Goal: Task Accomplishment & Management: Use online tool/utility

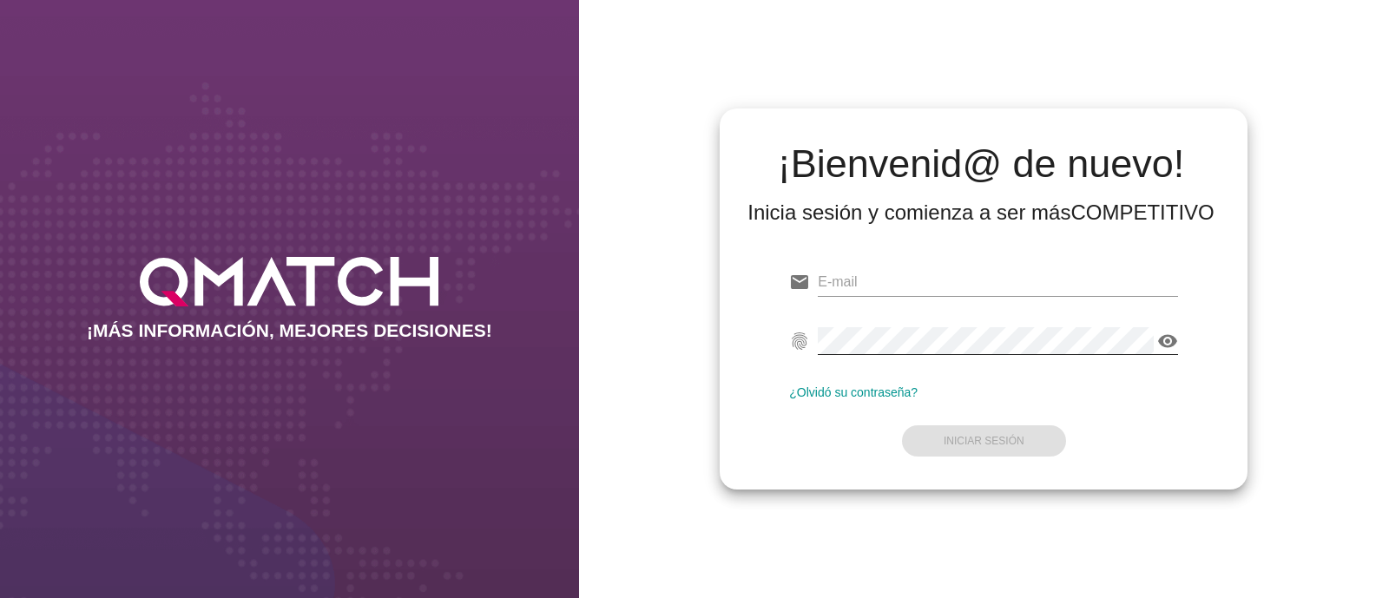
type input "[EMAIL_ADDRESS][DOMAIN_NAME]"
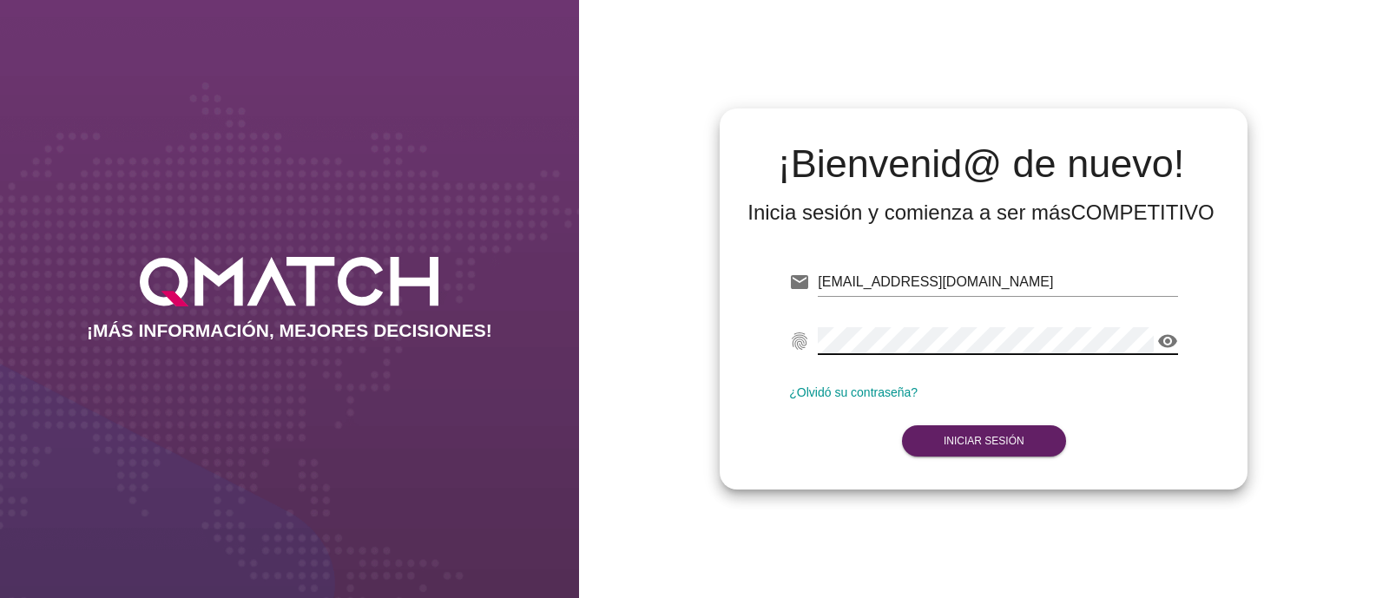
click at [1166, 339] on icon "visibility" at bounding box center [1167, 341] width 21 height 21
click at [950, 441] on strong "Iniciar Sesión" at bounding box center [984, 441] width 81 height 12
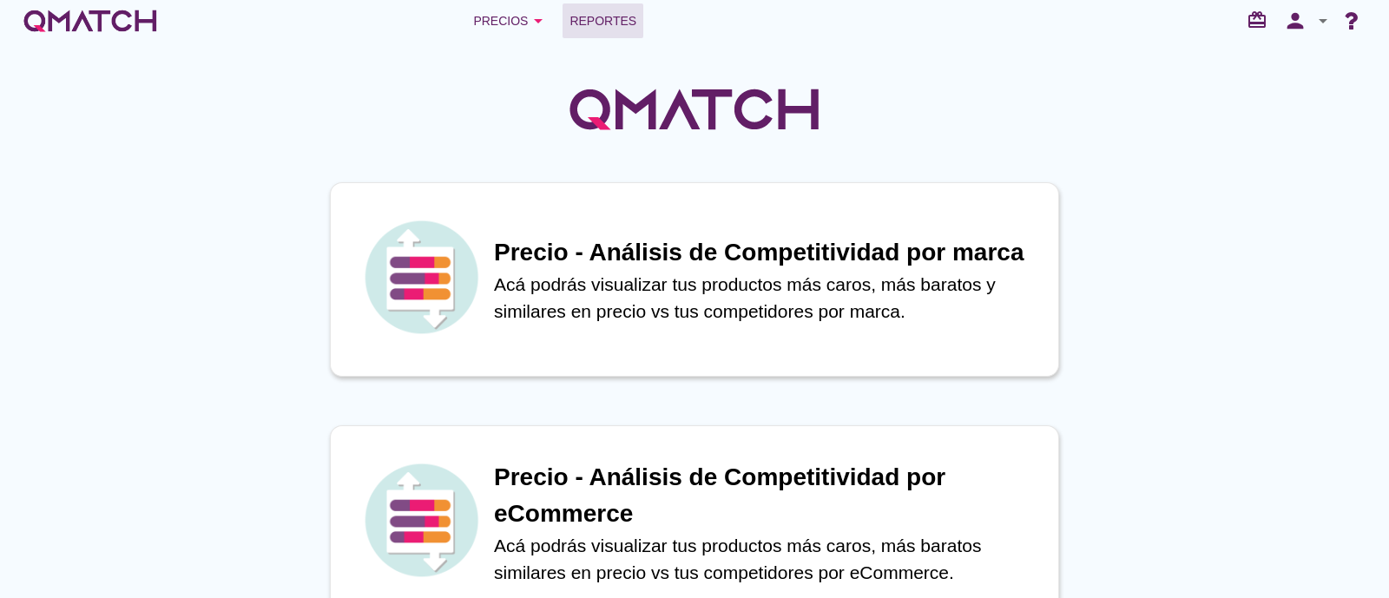
click at [616, 31] on link "Reportes" at bounding box center [602, 20] width 81 height 35
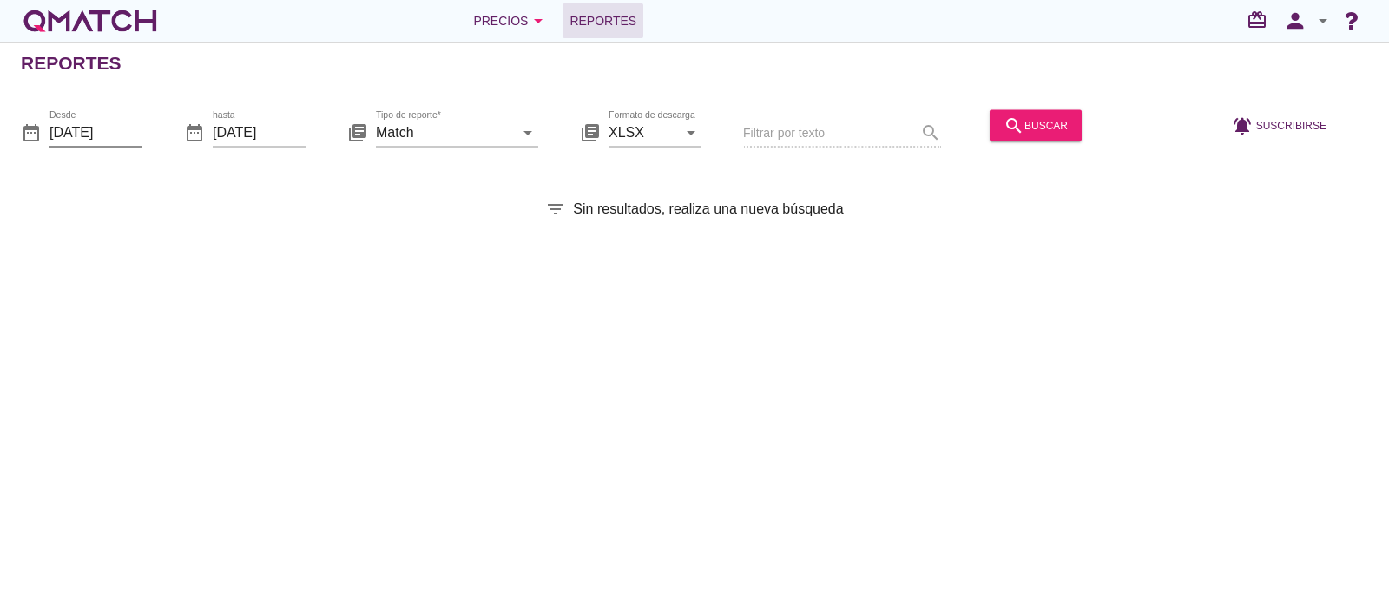
click at [97, 123] on input "[DATE]" at bounding box center [95, 132] width 93 height 28
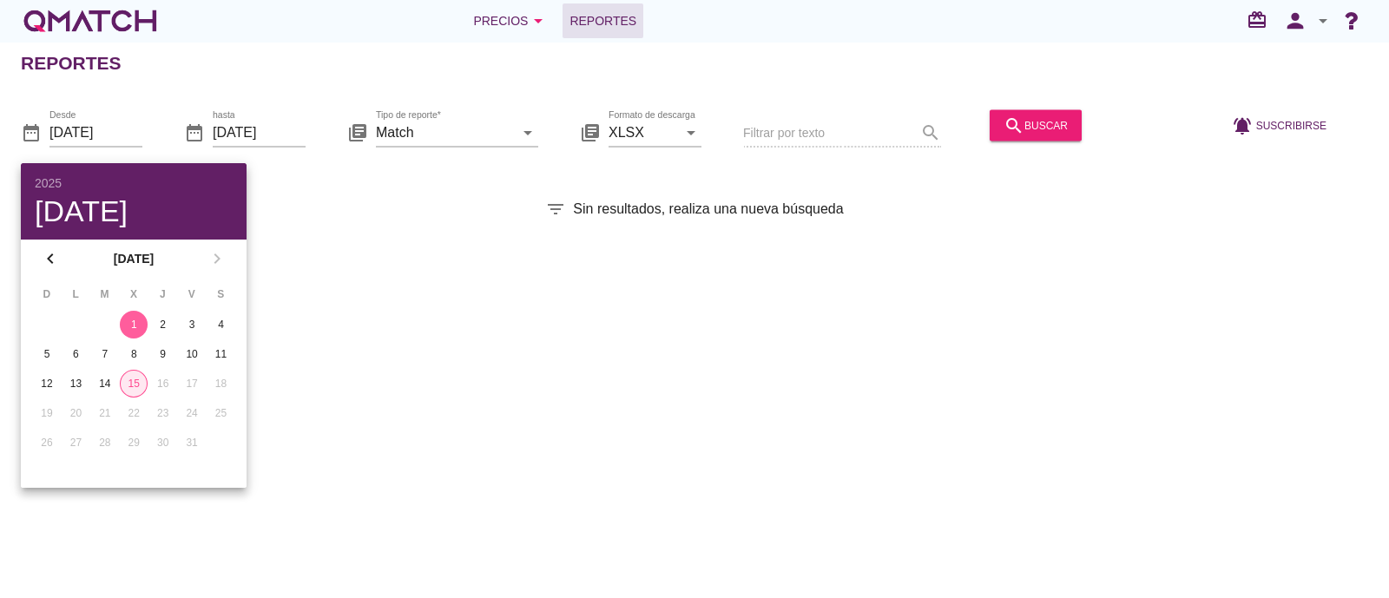
click at [137, 381] on div "15" at bounding box center [134, 384] width 26 height 16
type input "[DATE]"
click at [475, 328] on div "Reportes date_range Desde [DATE] date_range hasta [DATE] library_books Tipo de …" at bounding box center [694, 320] width 1389 height 556
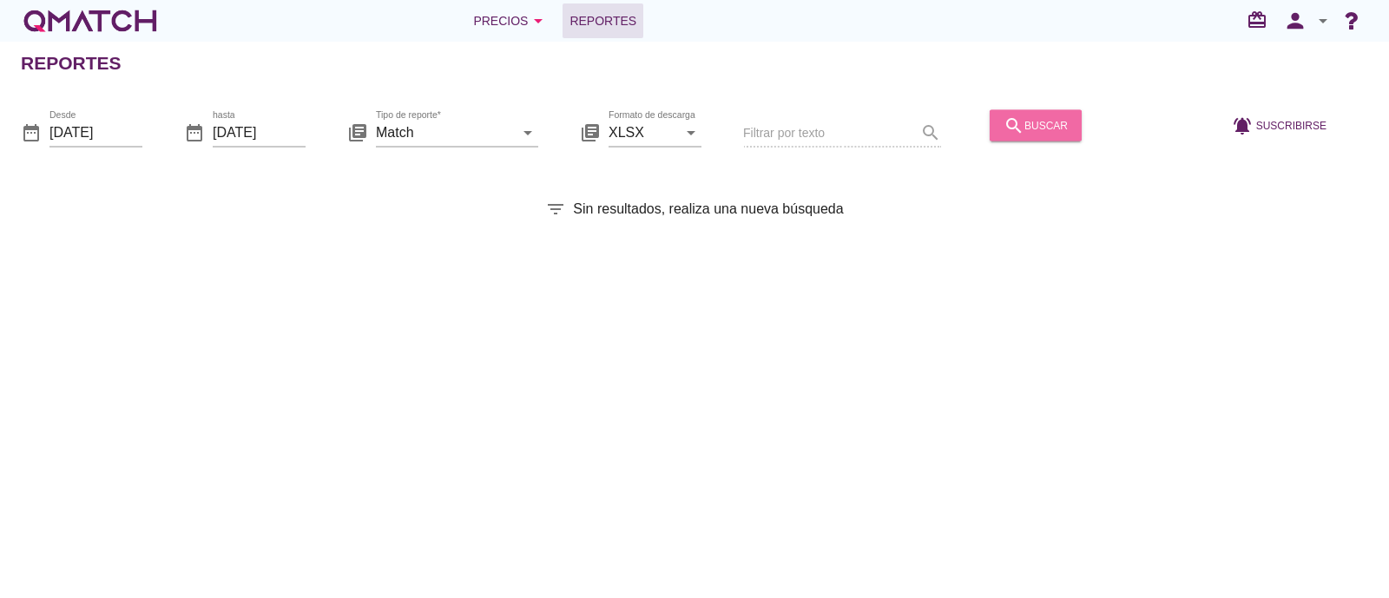
click at [1042, 126] on div "search buscar" at bounding box center [1035, 125] width 64 height 21
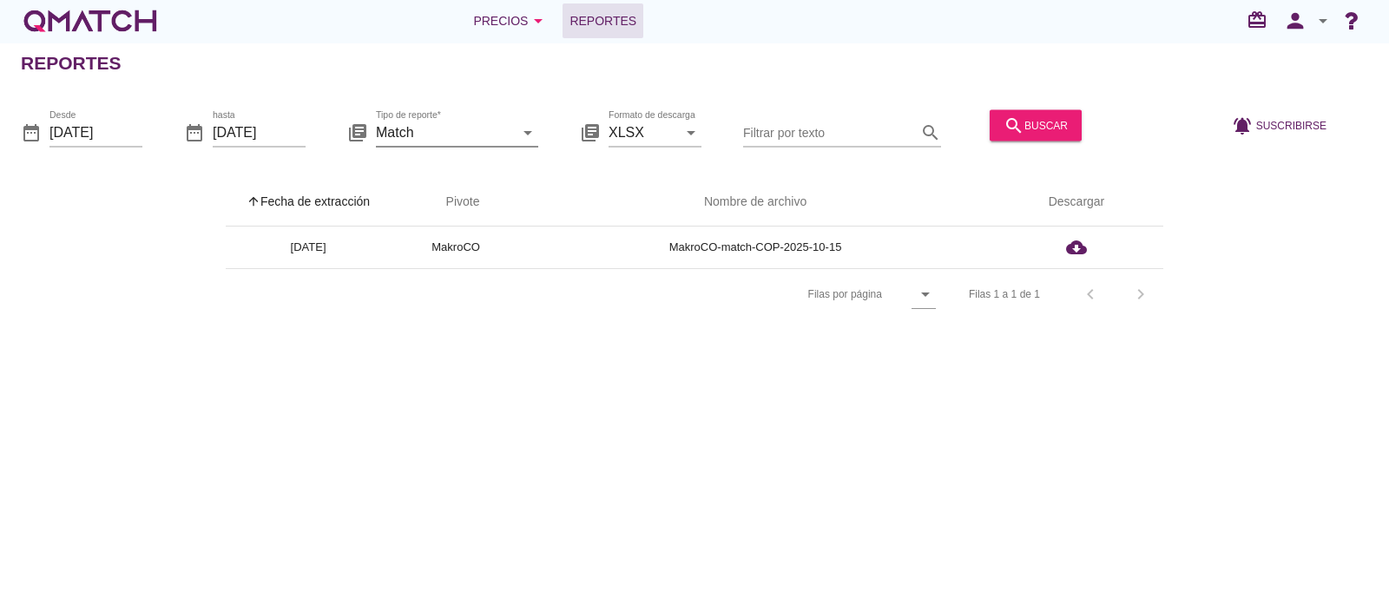
click at [524, 137] on icon "arrow_drop_down" at bounding box center [527, 132] width 21 height 21
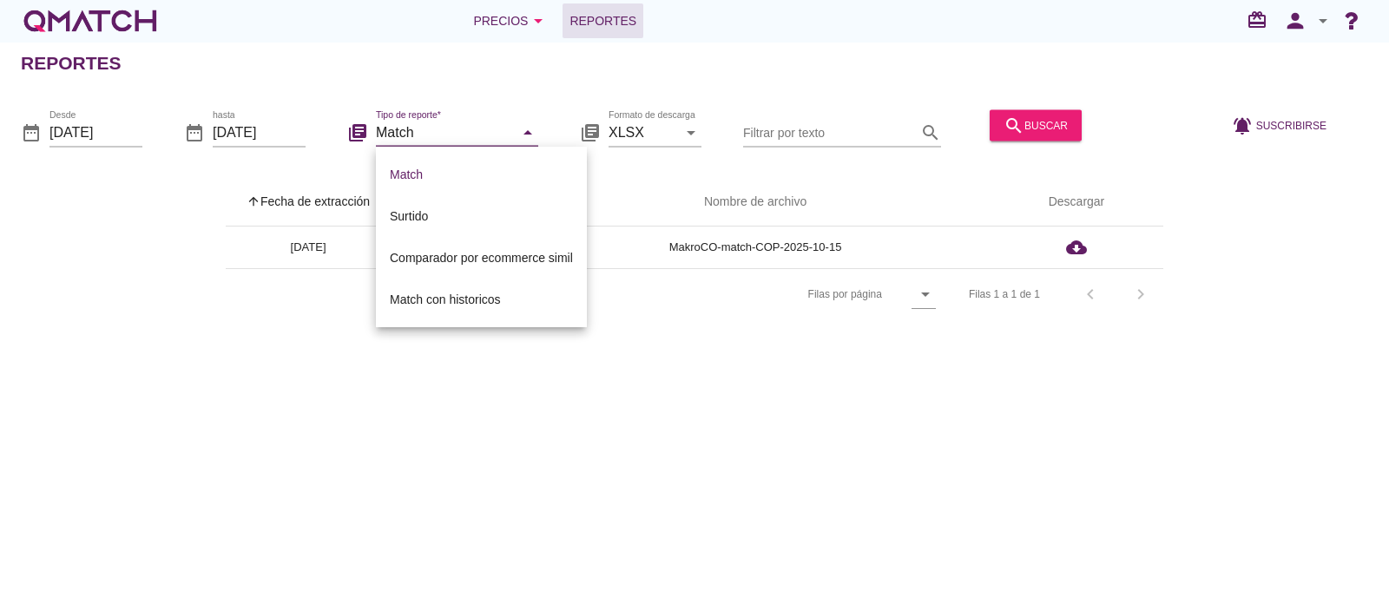
click at [746, 352] on div "Reportes date_range Desde [DATE] date_range hasta [DATE] library_books Tipo de …" at bounding box center [694, 320] width 1389 height 556
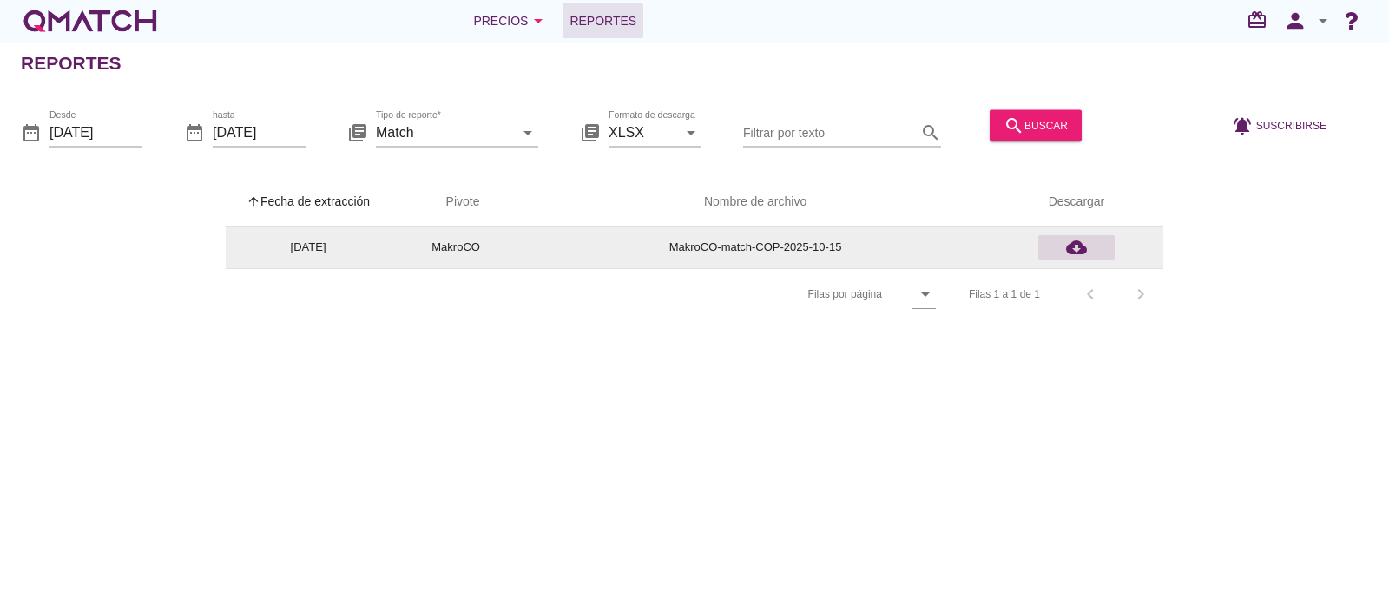
click at [1080, 240] on icon "cloud_download" at bounding box center [1076, 247] width 21 height 21
